Goal: Book appointment/travel/reservation

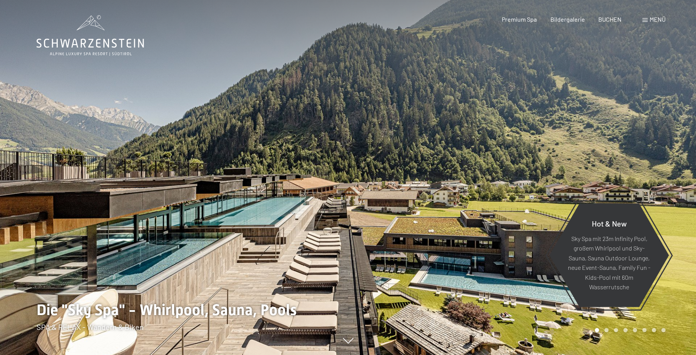
click at [374, 159] on div at bounding box center [522, 177] width 348 height 355
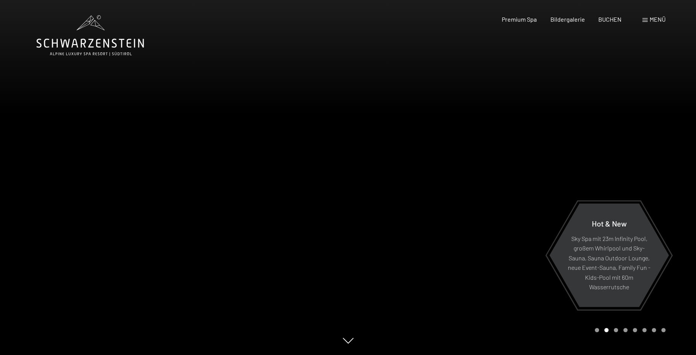
click at [349, 173] on div at bounding box center [522, 177] width 348 height 355
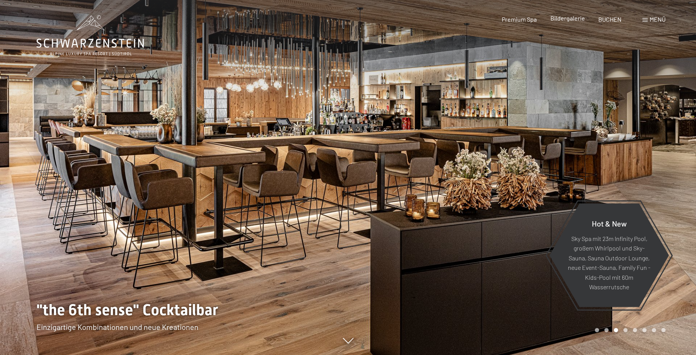
click at [567, 21] on span "Bildergalerie" at bounding box center [568, 17] width 35 height 7
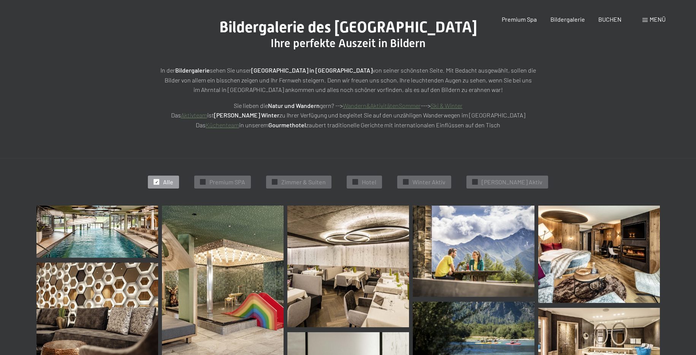
scroll to position [155, 0]
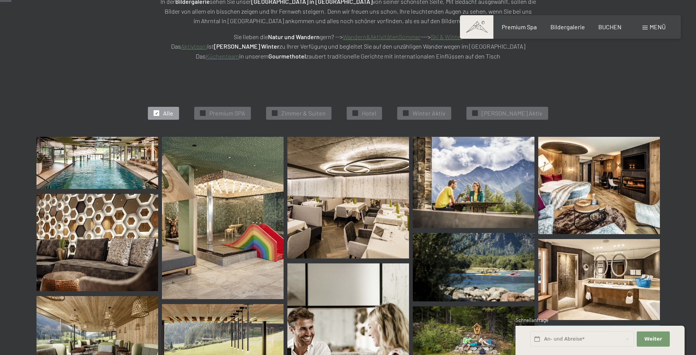
click at [105, 168] on img at bounding box center [97, 163] width 122 height 52
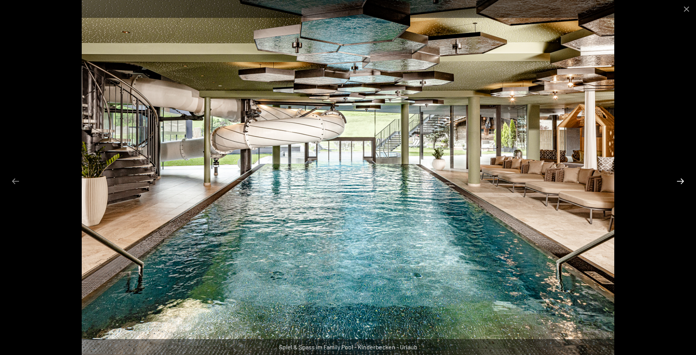
click at [681, 180] on button "Next slide" at bounding box center [681, 181] width 16 height 15
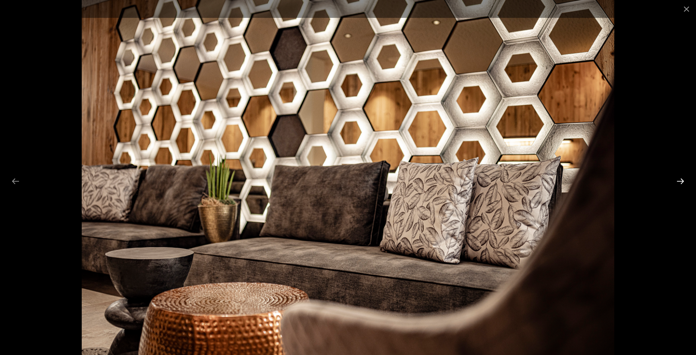
click at [681, 180] on button "Next slide" at bounding box center [681, 181] width 16 height 15
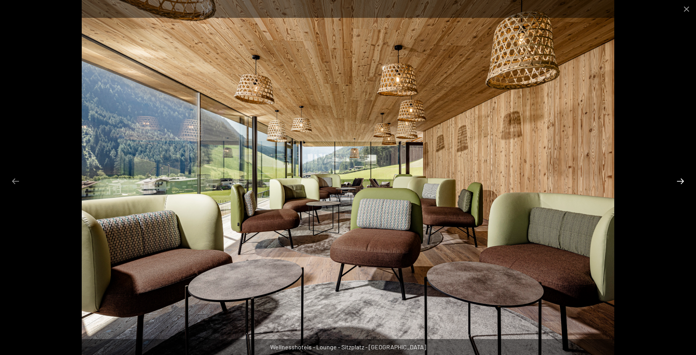
click at [681, 181] on button "Next slide" at bounding box center [681, 181] width 16 height 15
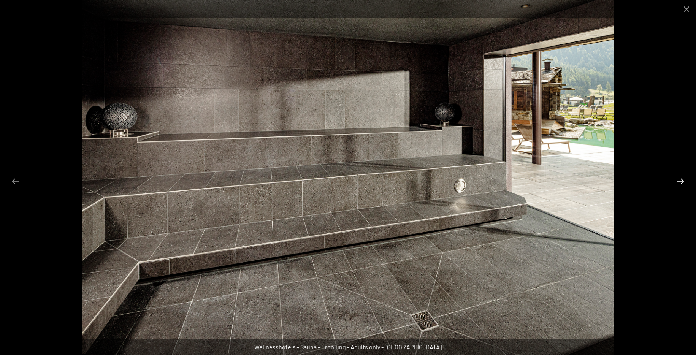
click at [681, 181] on button "Next slide" at bounding box center [681, 181] width 16 height 15
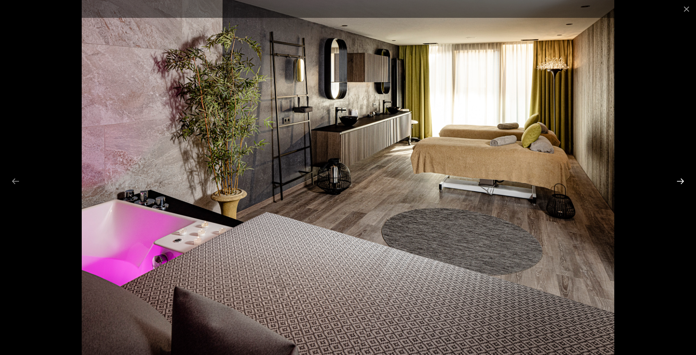
click at [681, 181] on button "Next slide" at bounding box center [681, 181] width 16 height 15
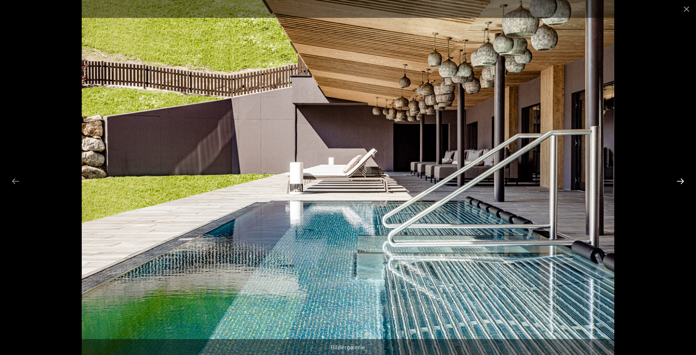
click at [681, 181] on button "Next slide" at bounding box center [681, 181] width 16 height 15
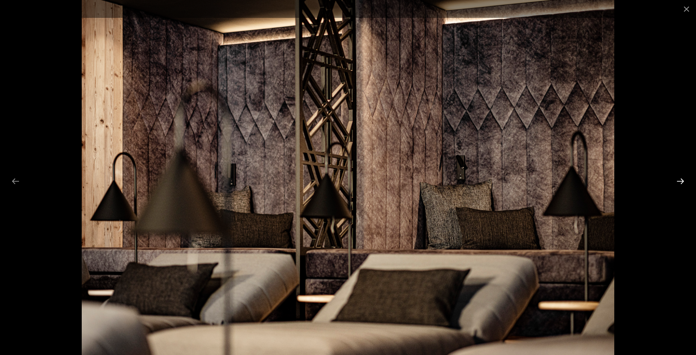
click at [681, 181] on button "Next slide" at bounding box center [681, 181] width 16 height 15
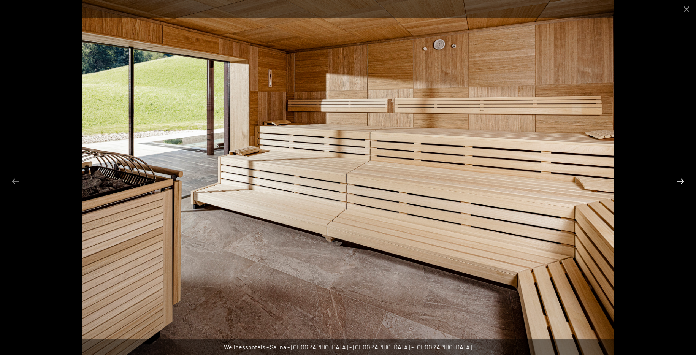
click at [681, 181] on button "Next slide" at bounding box center [681, 181] width 16 height 15
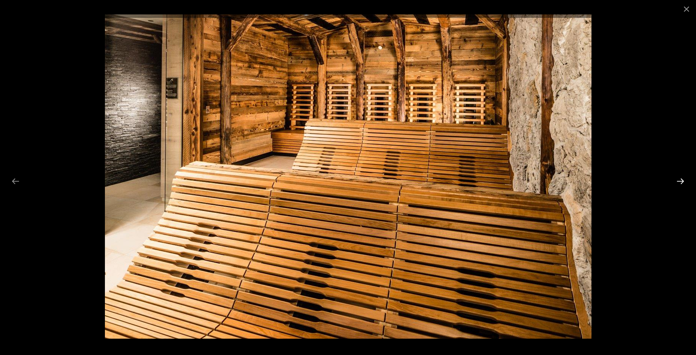
click at [681, 181] on button "Next slide" at bounding box center [681, 181] width 16 height 15
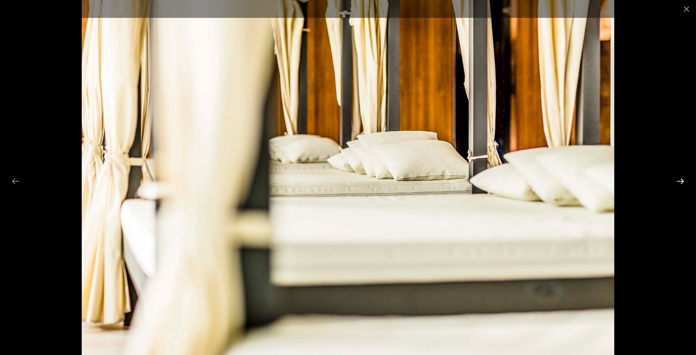
click at [681, 181] on button "Next slide" at bounding box center [681, 181] width 16 height 15
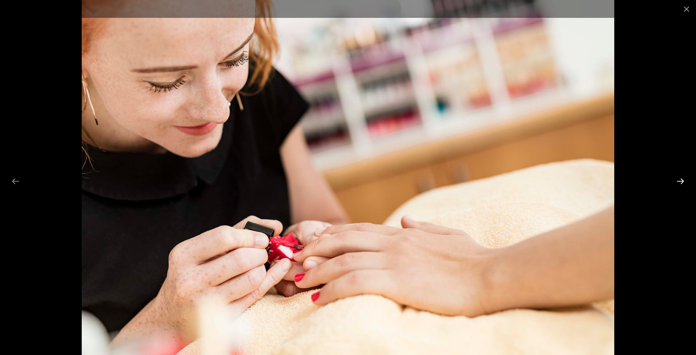
click at [681, 181] on button "Next slide" at bounding box center [681, 181] width 16 height 15
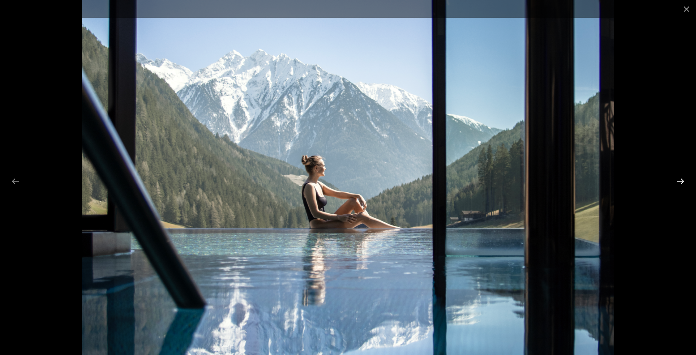
click at [681, 181] on button "Next slide" at bounding box center [681, 181] width 16 height 15
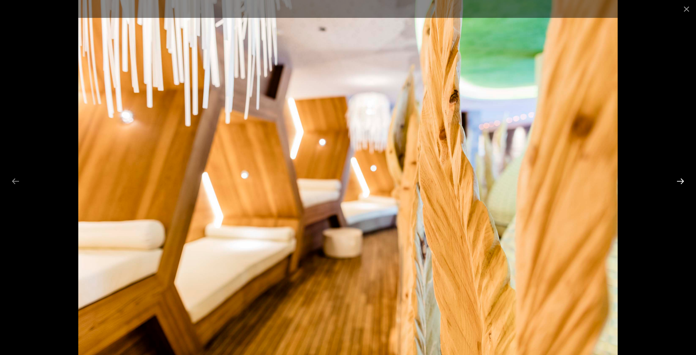
click at [681, 181] on button "Next slide" at bounding box center [681, 181] width 16 height 15
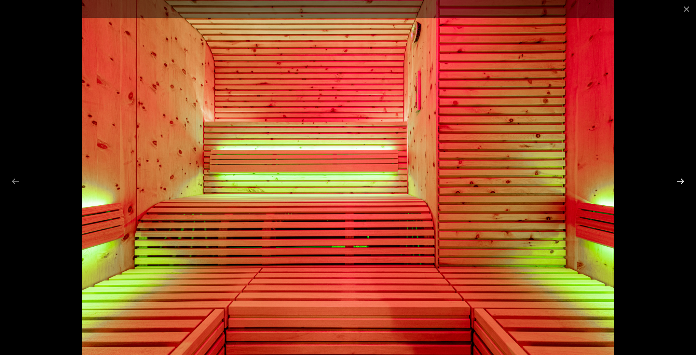
click at [681, 181] on button "Next slide" at bounding box center [681, 181] width 16 height 15
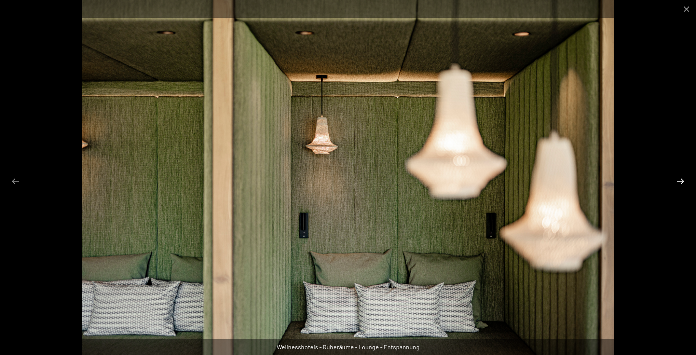
click at [681, 181] on button "Next slide" at bounding box center [681, 181] width 16 height 15
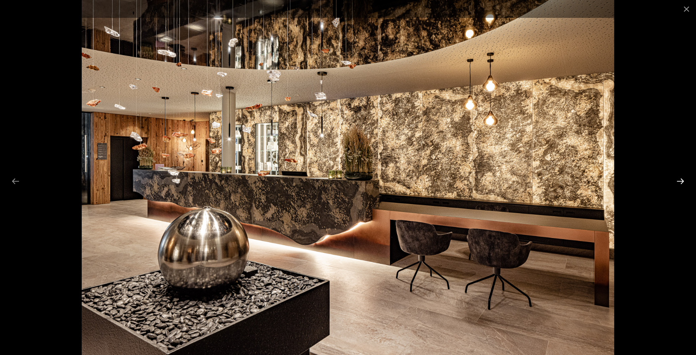
click at [681, 181] on button "Next slide" at bounding box center [681, 181] width 16 height 15
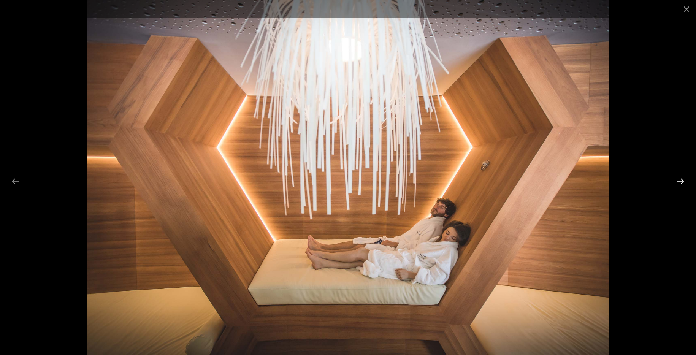
click at [681, 181] on button "Next slide" at bounding box center [681, 181] width 16 height 15
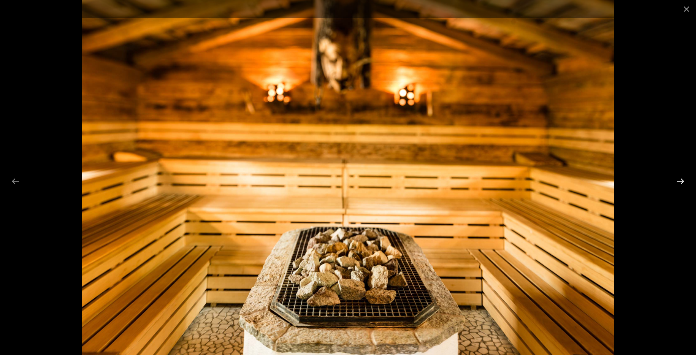
click at [681, 181] on button "Next slide" at bounding box center [681, 181] width 16 height 15
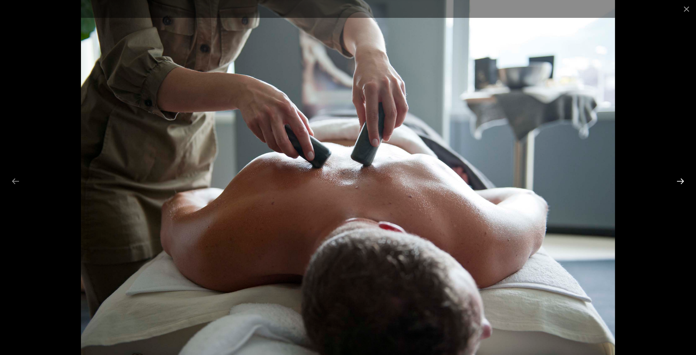
click at [681, 181] on button "Next slide" at bounding box center [681, 181] width 16 height 15
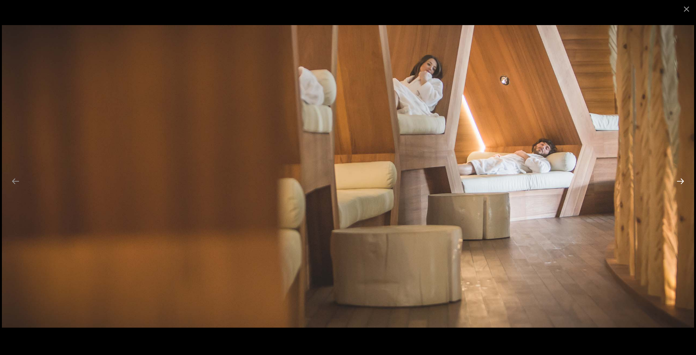
click at [681, 181] on button "Next slide" at bounding box center [681, 181] width 16 height 15
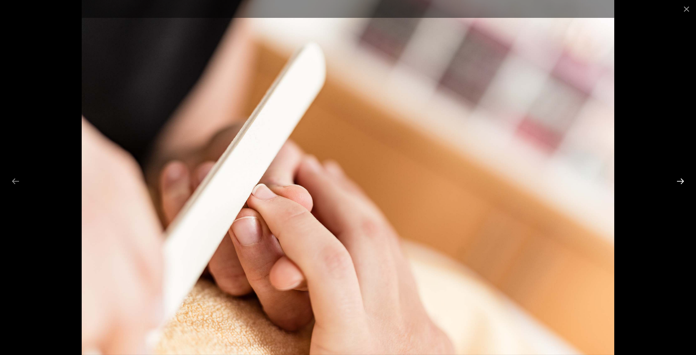
click at [681, 181] on button "Next slide" at bounding box center [681, 181] width 16 height 15
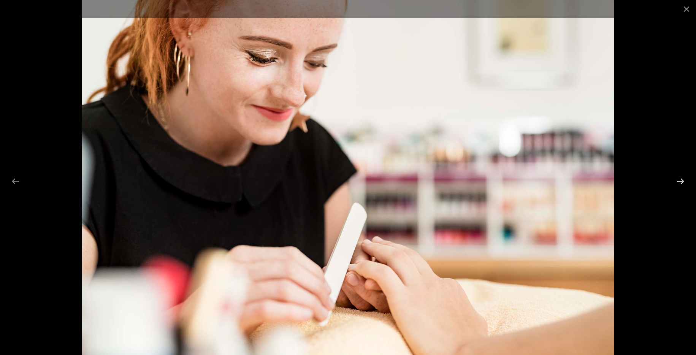
click at [681, 181] on button "Next slide" at bounding box center [681, 181] width 16 height 15
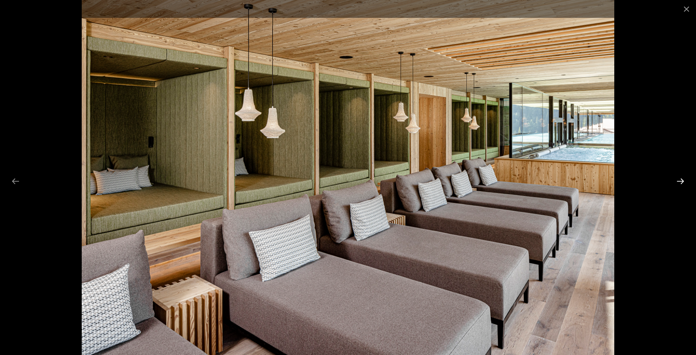
click at [679, 180] on button "Next slide" at bounding box center [681, 181] width 16 height 15
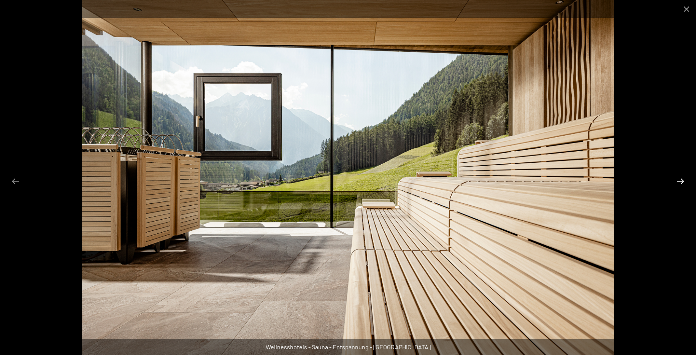
click at [680, 180] on button "Next slide" at bounding box center [681, 181] width 16 height 15
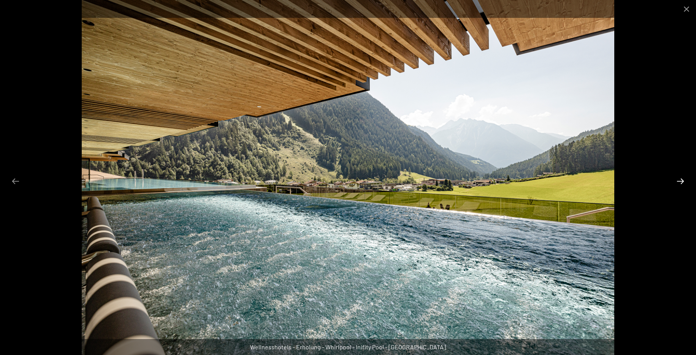
click at [681, 181] on button "Next slide" at bounding box center [681, 181] width 16 height 15
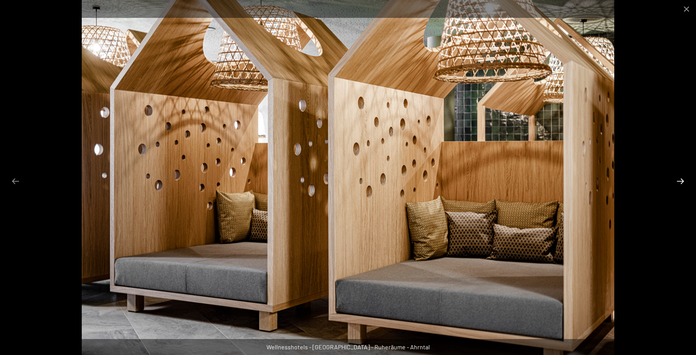
click at [681, 182] on button "Next slide" at bounding box center [681, 181] width 16 height 15
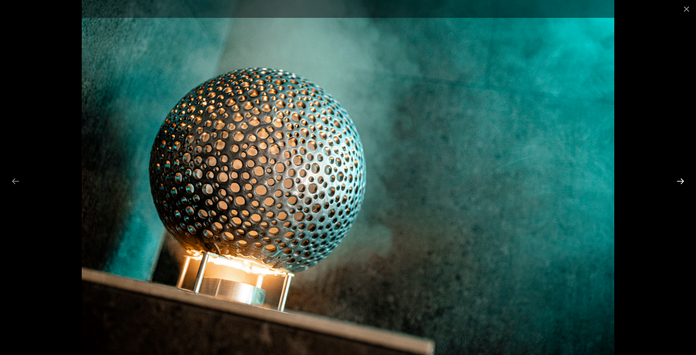
click at [681, 180] on button "Next slide" at bounding box center [681, 181] width 16 height 15
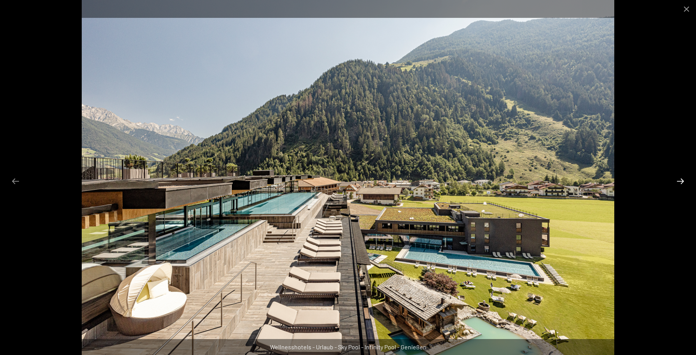
click at [681, 180] on button "Next slide" at bounding box center [681, 181] width 16 height 15
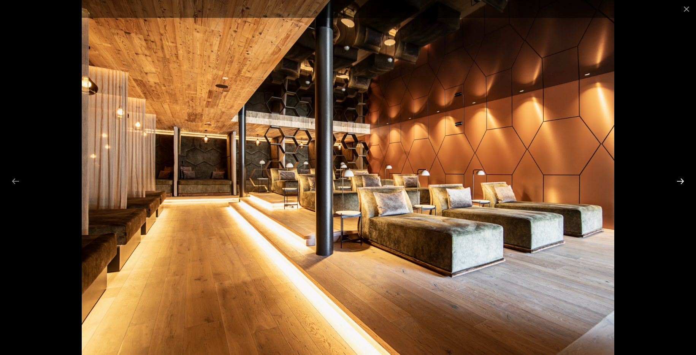
click at [681, 180] on button "Next slide" at bounding box center [681, 181] width 16 height 15
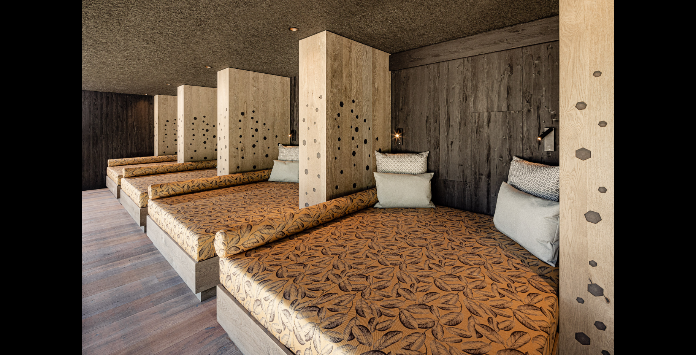
click at [681, 182] on button "Next slide" at bounding box center [684, 181] width 16 height 15
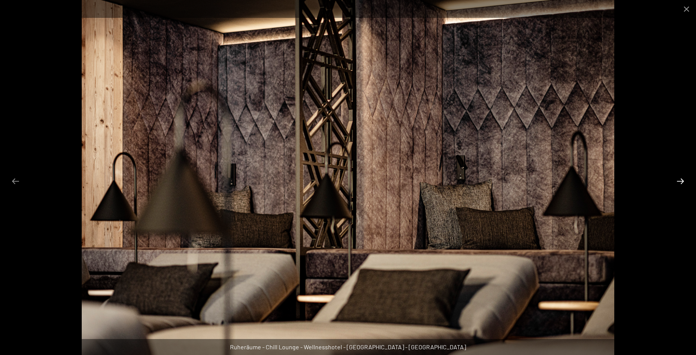
click at [681, 182] on button "Next slide" at bounding box center [681, 181] width 16 height 15
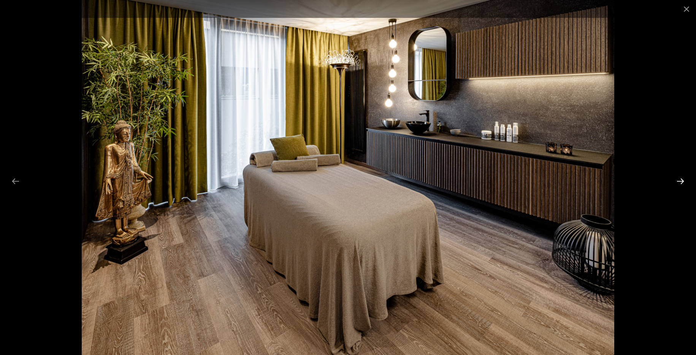
click at [681, 182] on button "Next slide" at bounding box center [681, 181] width 16 height 15
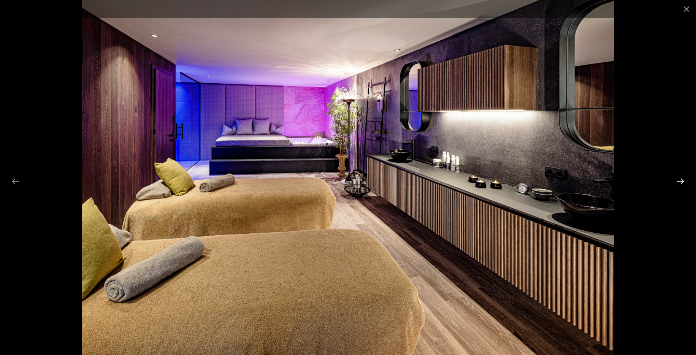
click at [681, 182] on button "Next slide" at bounding box center [681, 181] width 16 height 15
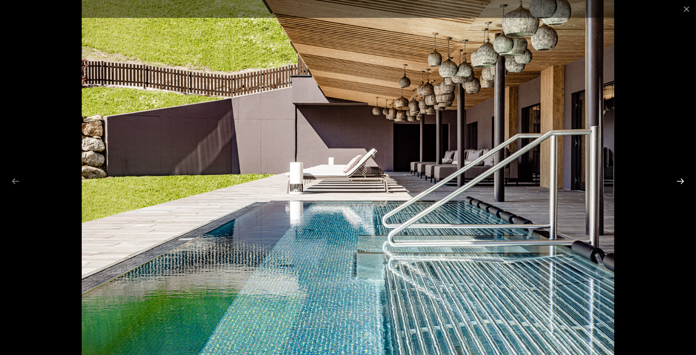
click at [681, 181] on button "Next slide" at bounding box center [681, 181] width 16 height 15
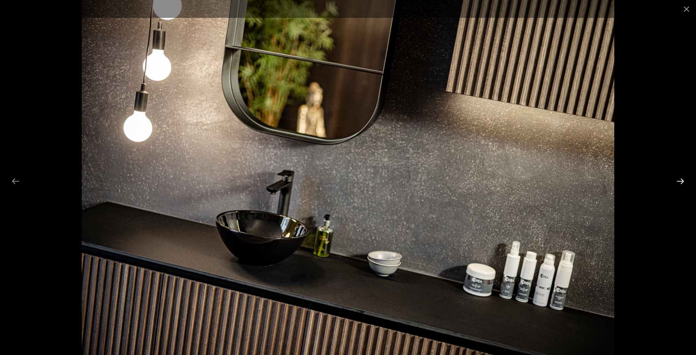
click at [682, 182] on button "Next slide" at bounding box center [681, 181] width 16 height 15
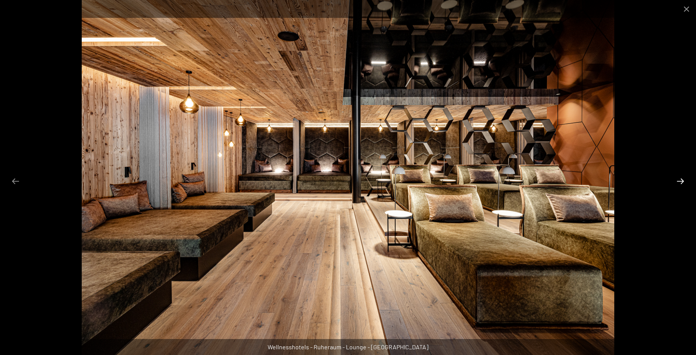
click at [682, 179] on button "Next slide" at bounding box center [681, 181] width 16 height 15
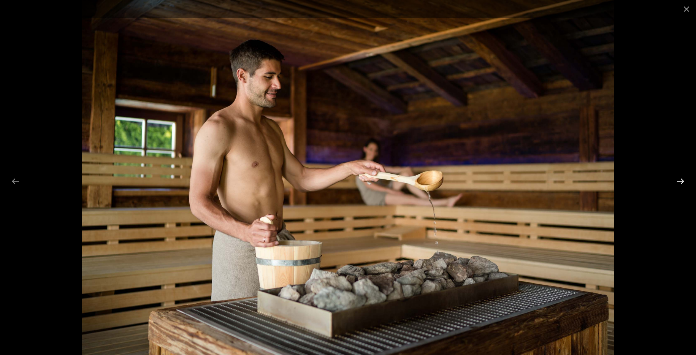
click at [682, 181] on button "Next slide" at bounding box center [681, 181] width 16 height 15
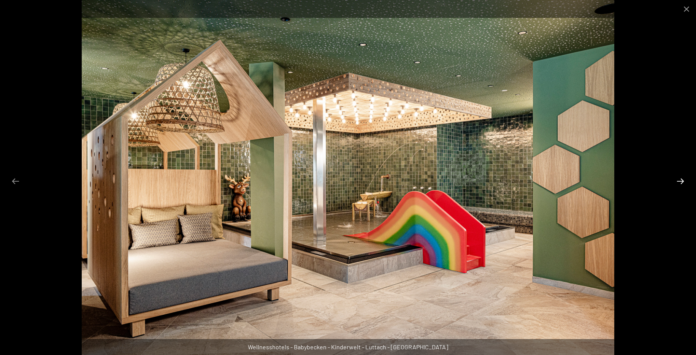
click at [682, 181] on button "Next slide" at bounding box center [681, 181] width 16 height 15
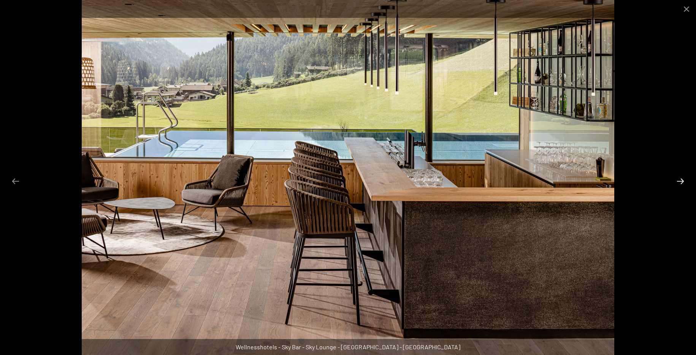
click at [682, 181] on button "Next slide" at bounding box center [681, 181] width 16 height 15
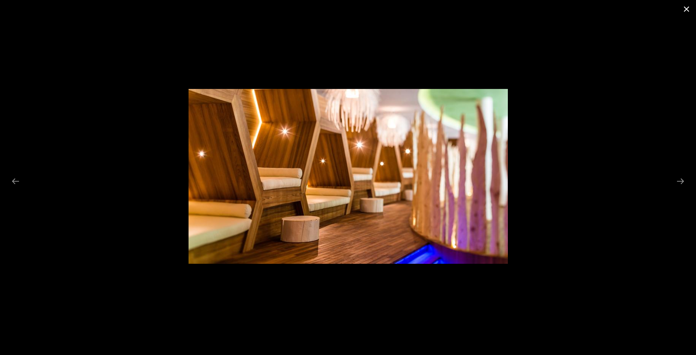
click at [686, 10] on button "Close gallery" at bounding box center [686, 9] width 19 height 18
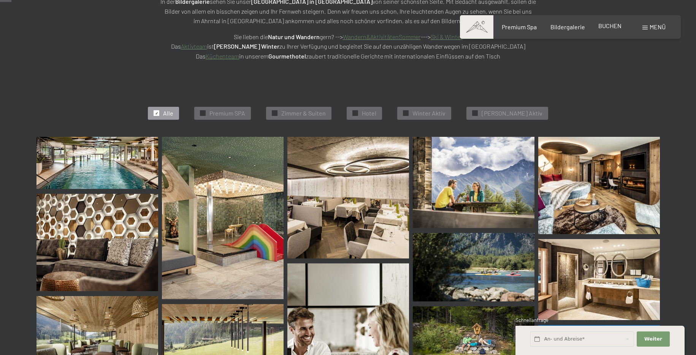
click at [610, 26] on span "BUCHEN" at bounding box center [609, 25] width 23 height 7
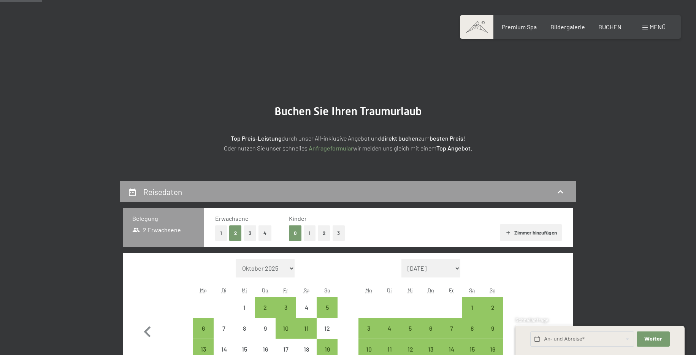
scroll to position [155, 0]
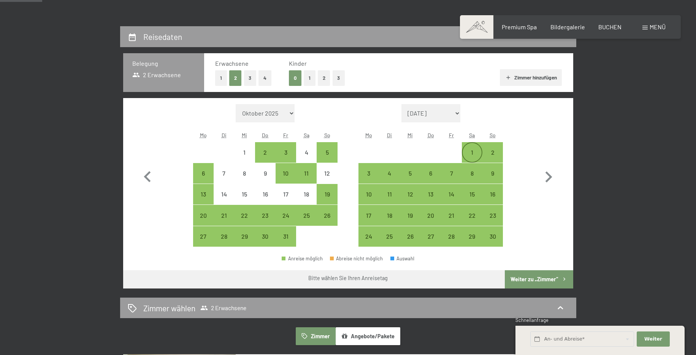
click at [473, 151] on div "1" at bounding box center [472, 158] width 19 height 19
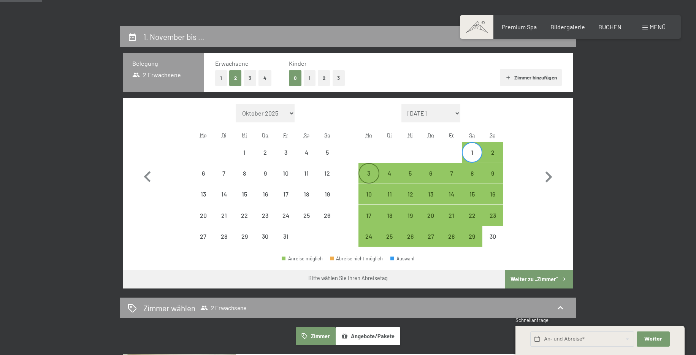
click at [370, 173] on div "3" at bounding box center [368, 179] width 19 height 19
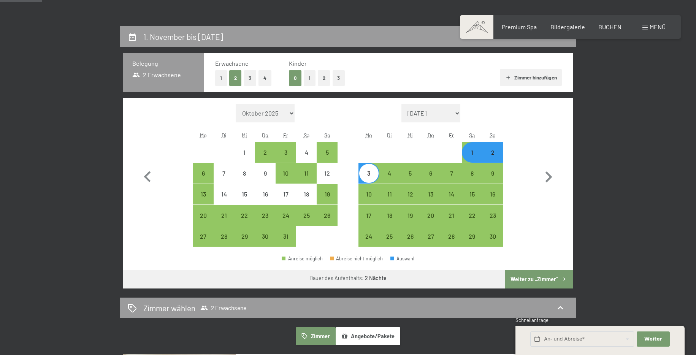
click at [531, 278] on button "Weiter zu „Zimmer“" at bounding box center [539, 279] width 68 height 18
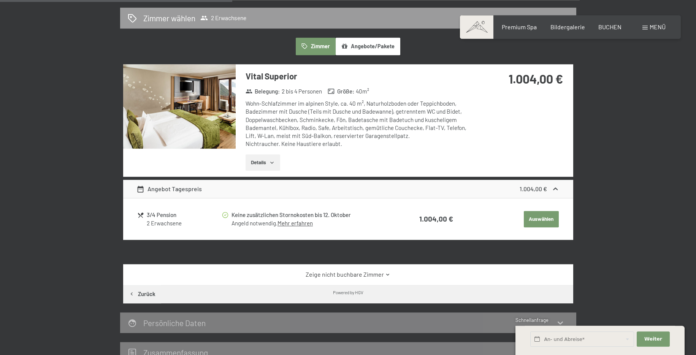
scroll to position [143, 0]
